Goal: Task Accomplishment & Management: Manage account settings

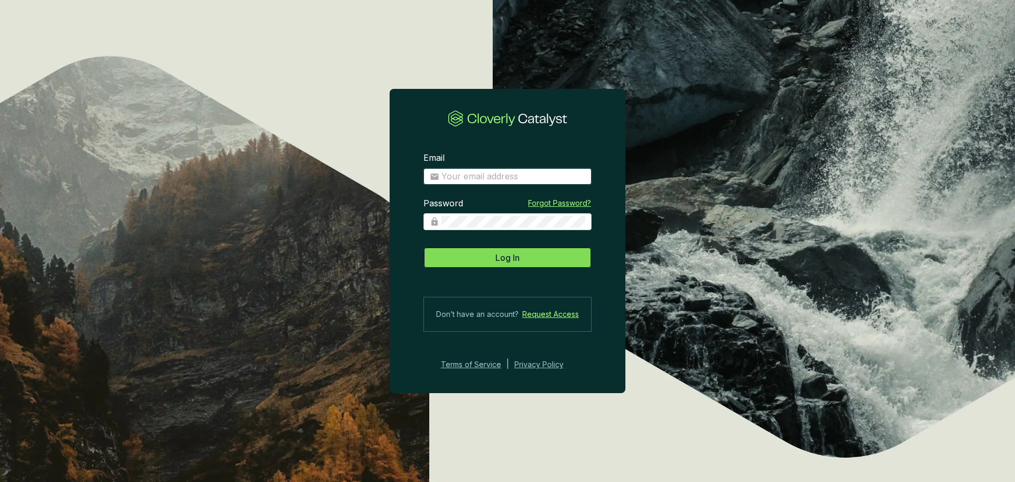
type input "[PERSON_NAME][EMAIL_ADDRESS][DOMAIN_NAME]"
click at [539, 258] on button "Log In" at bounding box center [508, 257] width 168 height 21
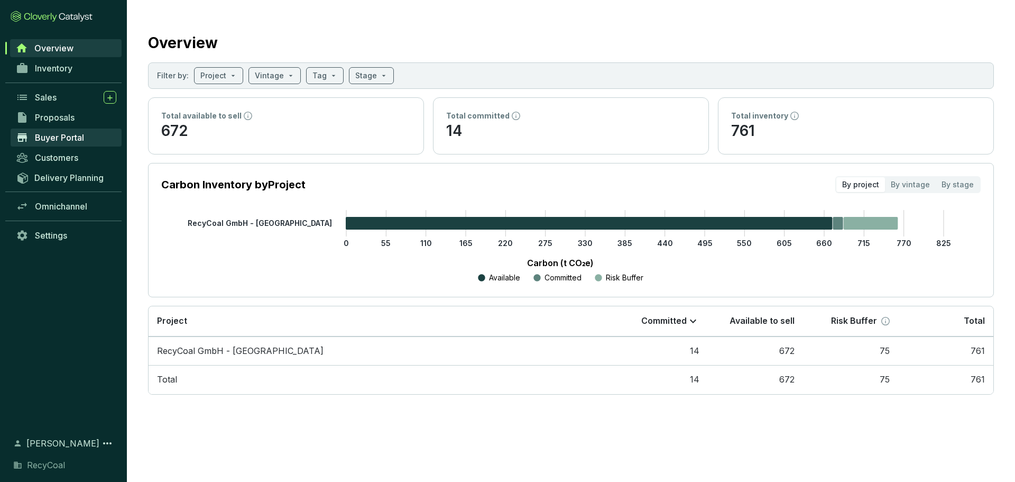
click at [53, 135] on span "Buyer Portal" at bounding box center [59, 137] width 49 height 11
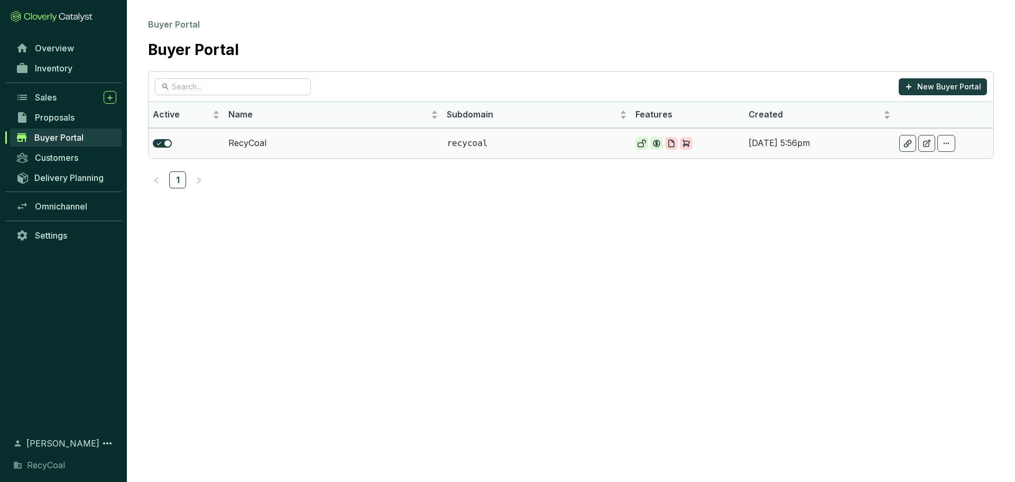
click at [210, 145] on section at bounding box center [186, 143] width 67 height 8
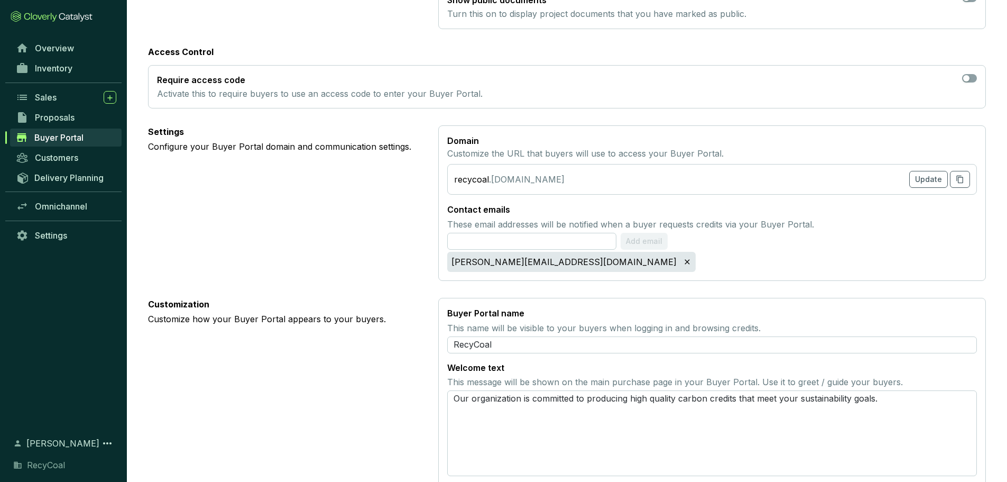
scroll to position [317, 0]
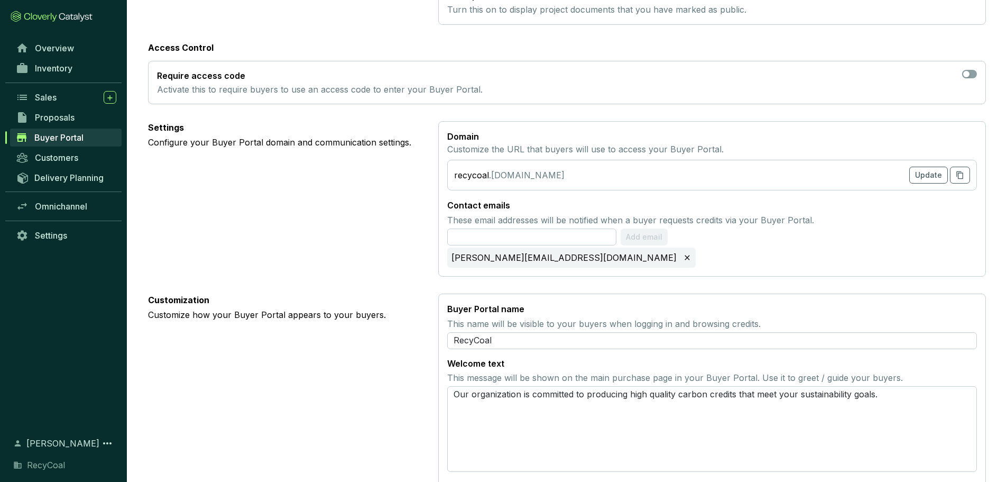
click at [553, 177] on section "recycoal .[DOMAIN_NAME] Update" at bounding box center [712, 175] width 530 height 31
click at [959, 180] on button "button" at bounding box center [960, 175] width 20 height 17
